Goal: Contribute content: Add original content to the website for others to see

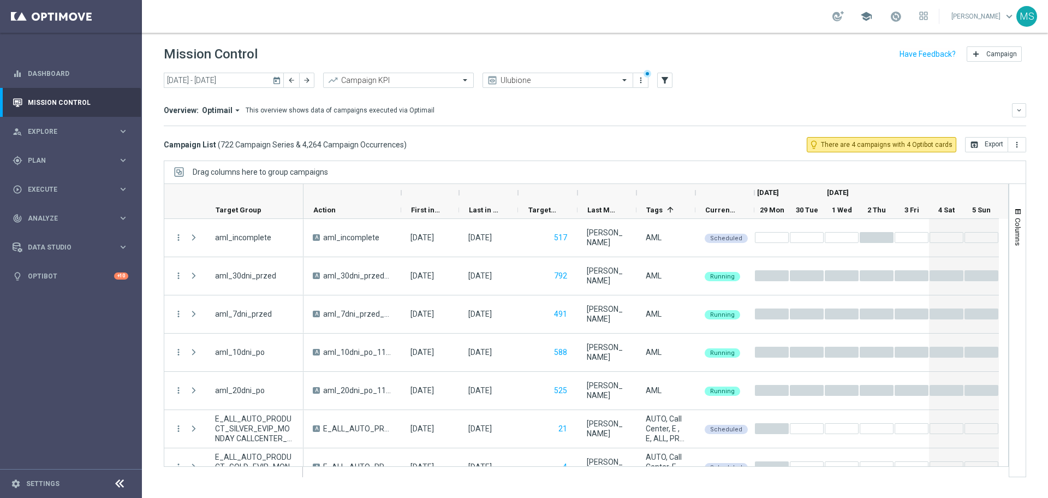
click at [860, 18] on span "school" at bounding box center [866, 16] width 12 height 12
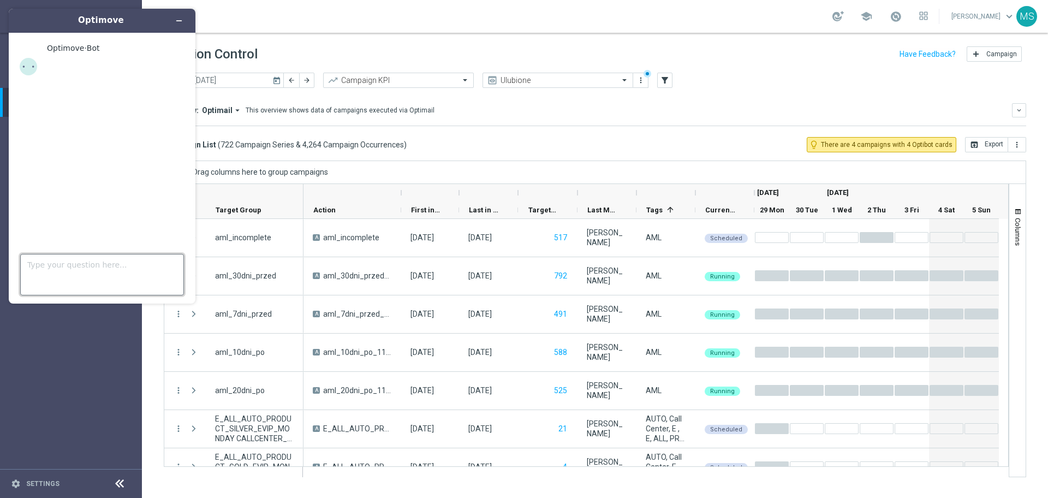
click at [121, 274] on textarea "Type your question here..." at bounding box center [102, 274] width 164 height 41
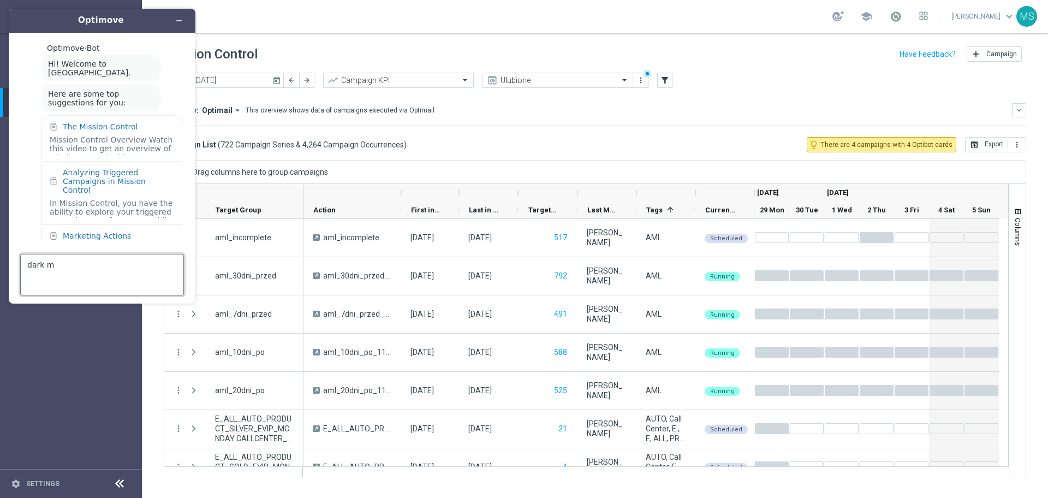
scroll to position [27, 0]
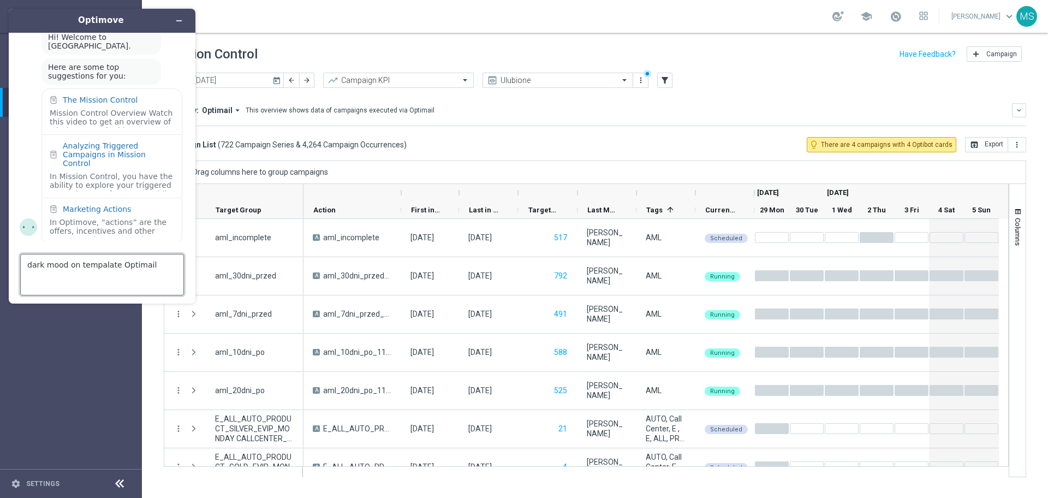
type textarea "dark mood on tempalate Optimail"
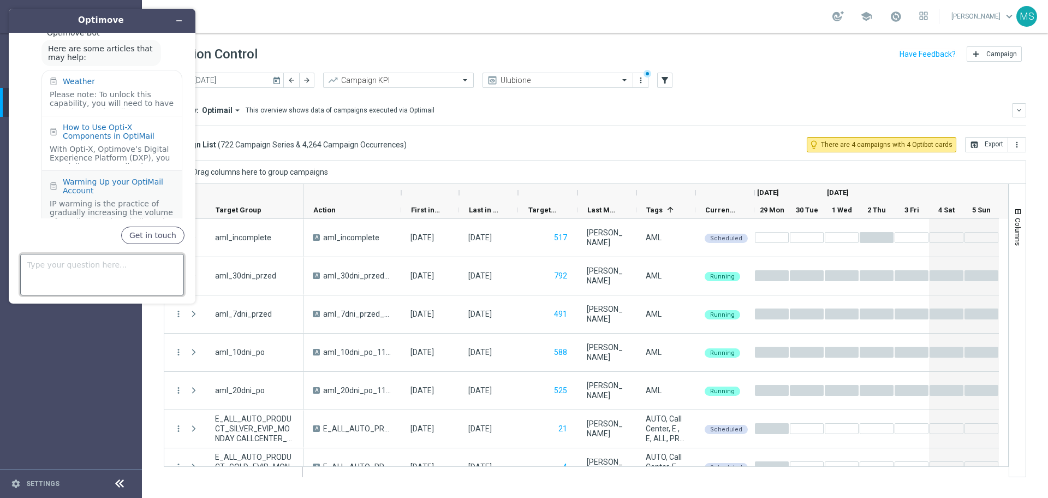
scroll to position [261, 0]
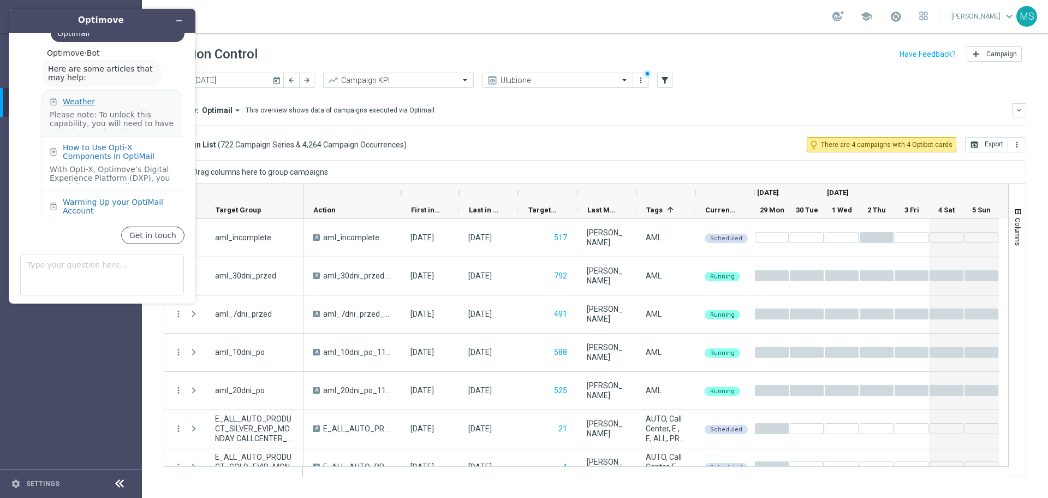
click at [86, 97] on div "Weather" at bounding box center [79, 101] width 32 height 9
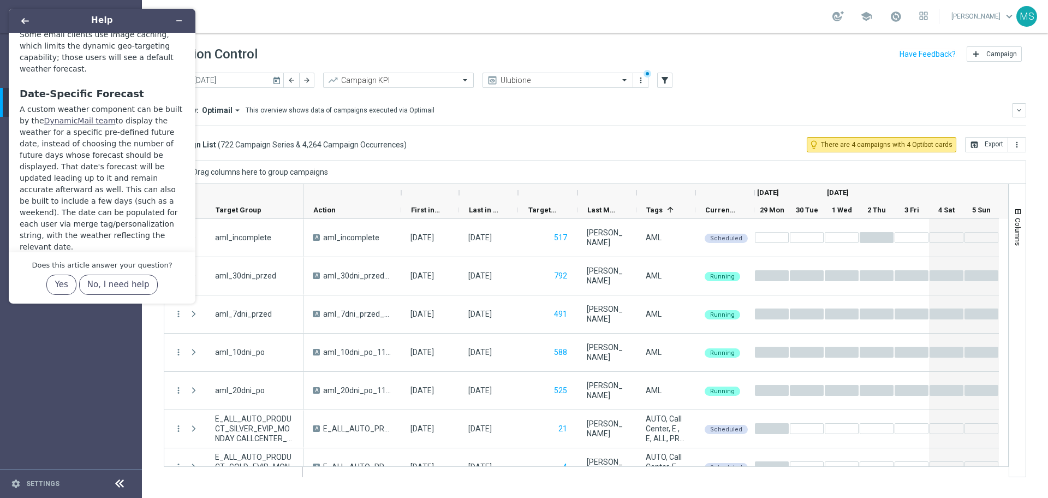
scroll to position [1271, 0]
click at [22, 23] on icon "Back" at bounding box center [25, 21] width 8 height 8
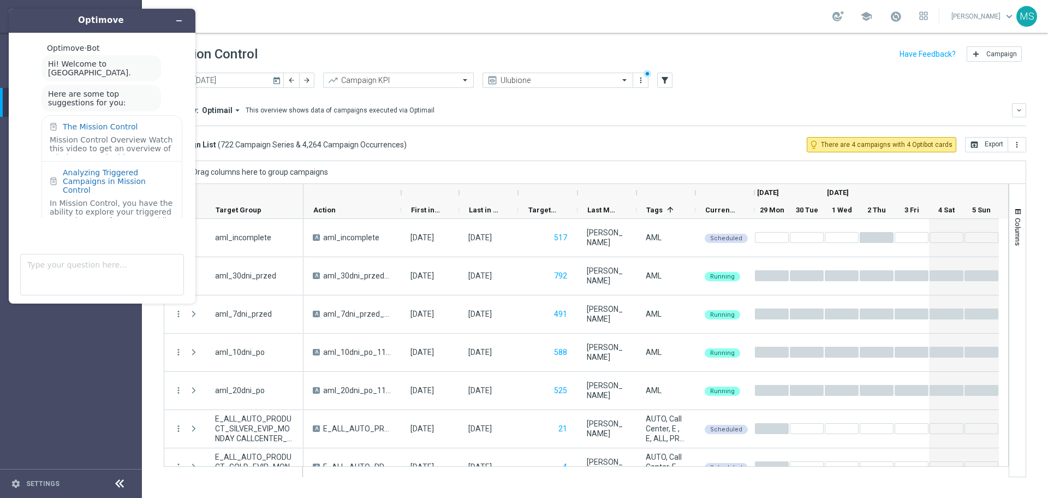
scroll to position [261, 0]
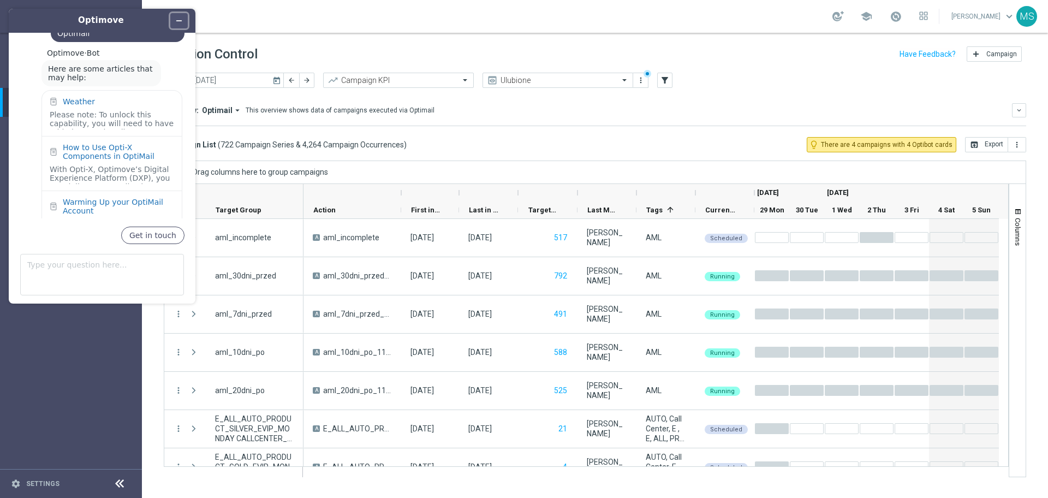
click at [176, 21] on icon "Minimize widget" at bounding box center [179, 21] width 8 height 8
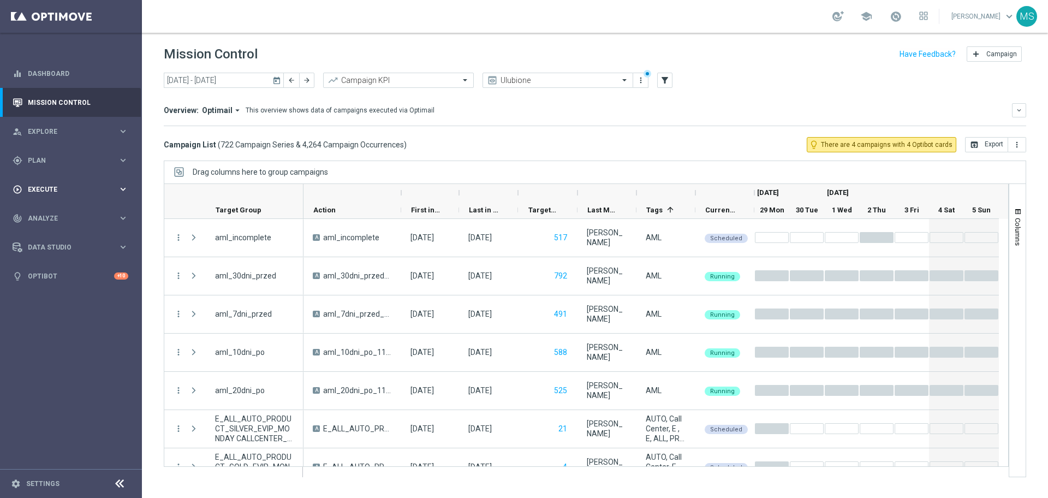
click at [76, 189] on span "Execute" at bounding box center [73, 189] width 90 height 7
click at [62, 152] on div "gps_fixed Plan keyboard_arrow_right" at bounding box center [70, 160] width 141 height 29
click at [74, 216] on span "Templates" at bounding box center [68, 215] width 78 height 7
click at [70, 230] on link "Optimail" at bounding box center [74, 232] width 80 height 9
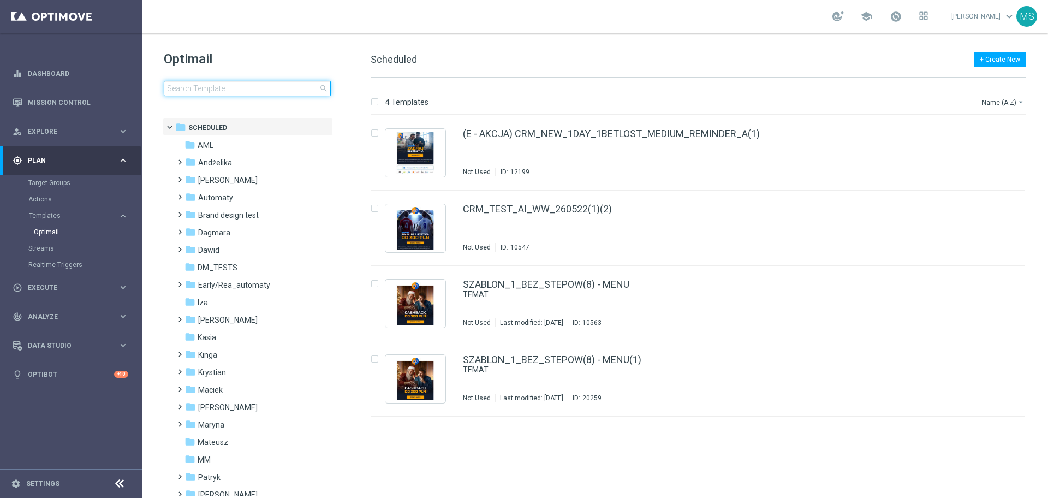
click at [267, 87] on input at bounding box center [247, 88] width 167 height 15
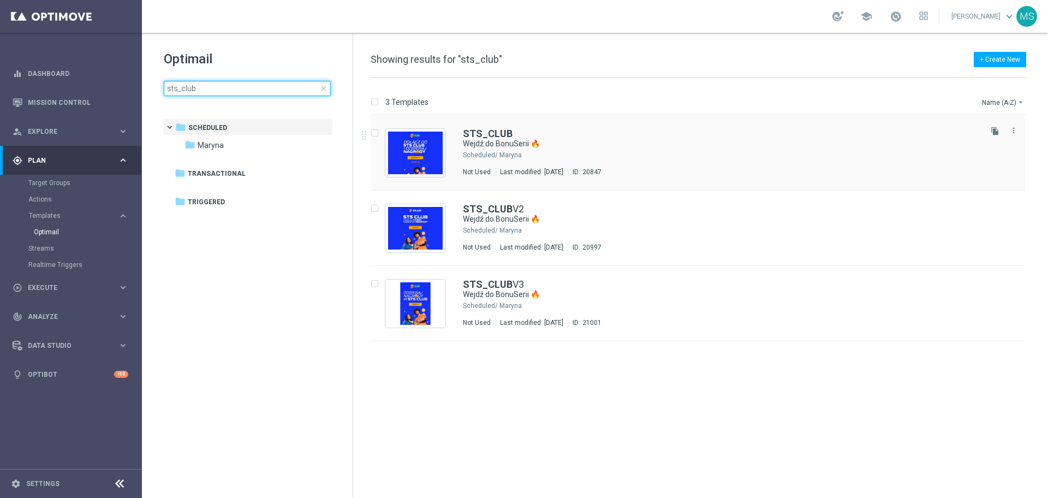
type input "sts_club"
click at [428, 155] on img "Press SPACE to select this row." at bounding box center [415, 152] width 55 height 43
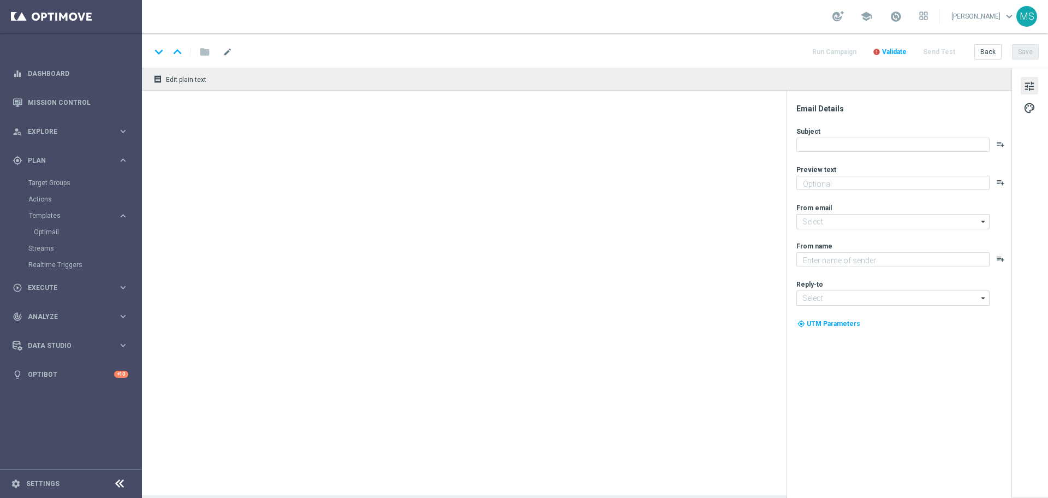
type textarea "Bonus za regularną grę w STS! 😎"
type input "[EMAIL_ADDRESS][DOMAIN_NAME]"
type textarea "STS"
type input "[EMAIL_ADDRESS][DOMAIN_NAME]"
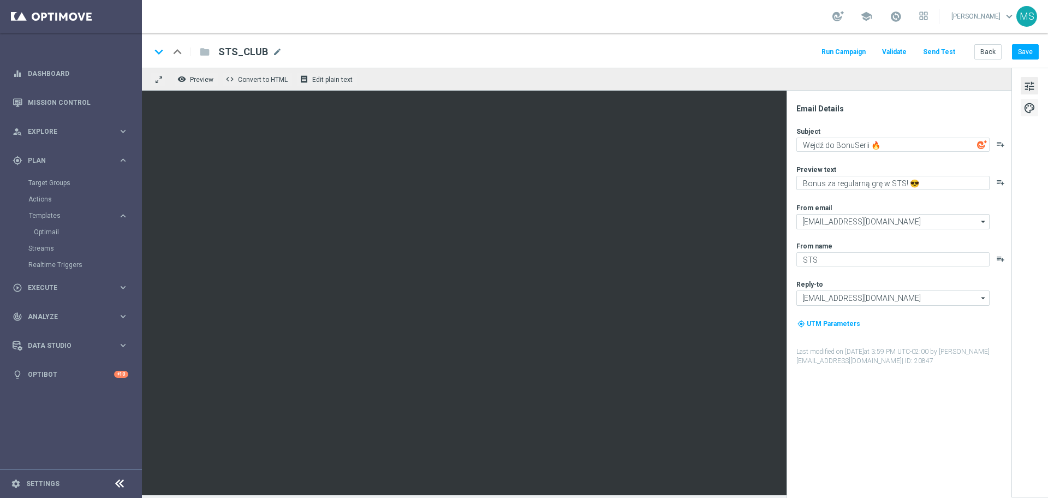
click at [1028, 107] on span "palette" at bounding box center [1029, 108] width 12 height 14
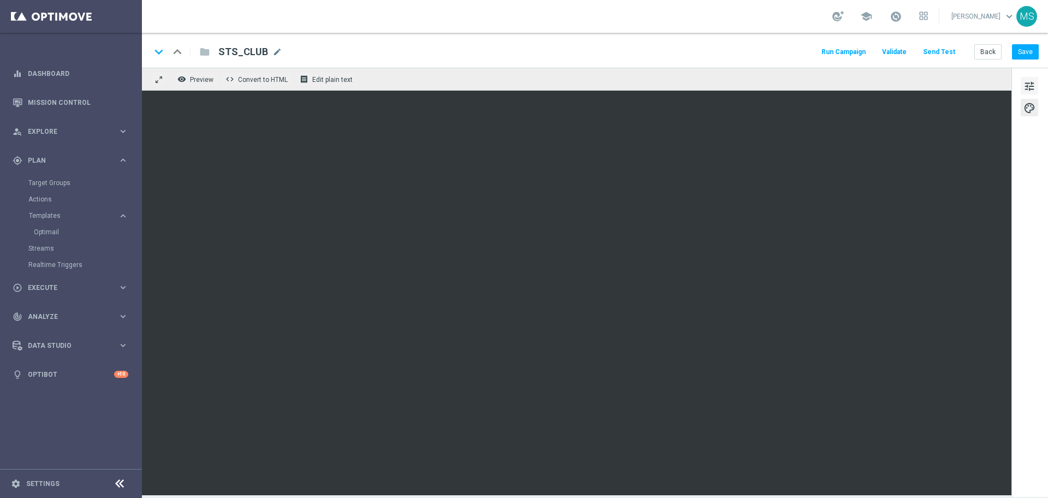
click at [1028, 85] on span "tune" at bounding box center [1029, 86] width 12 height 14
